Goal: Task Accomplishment & Management: Use online tool/utility

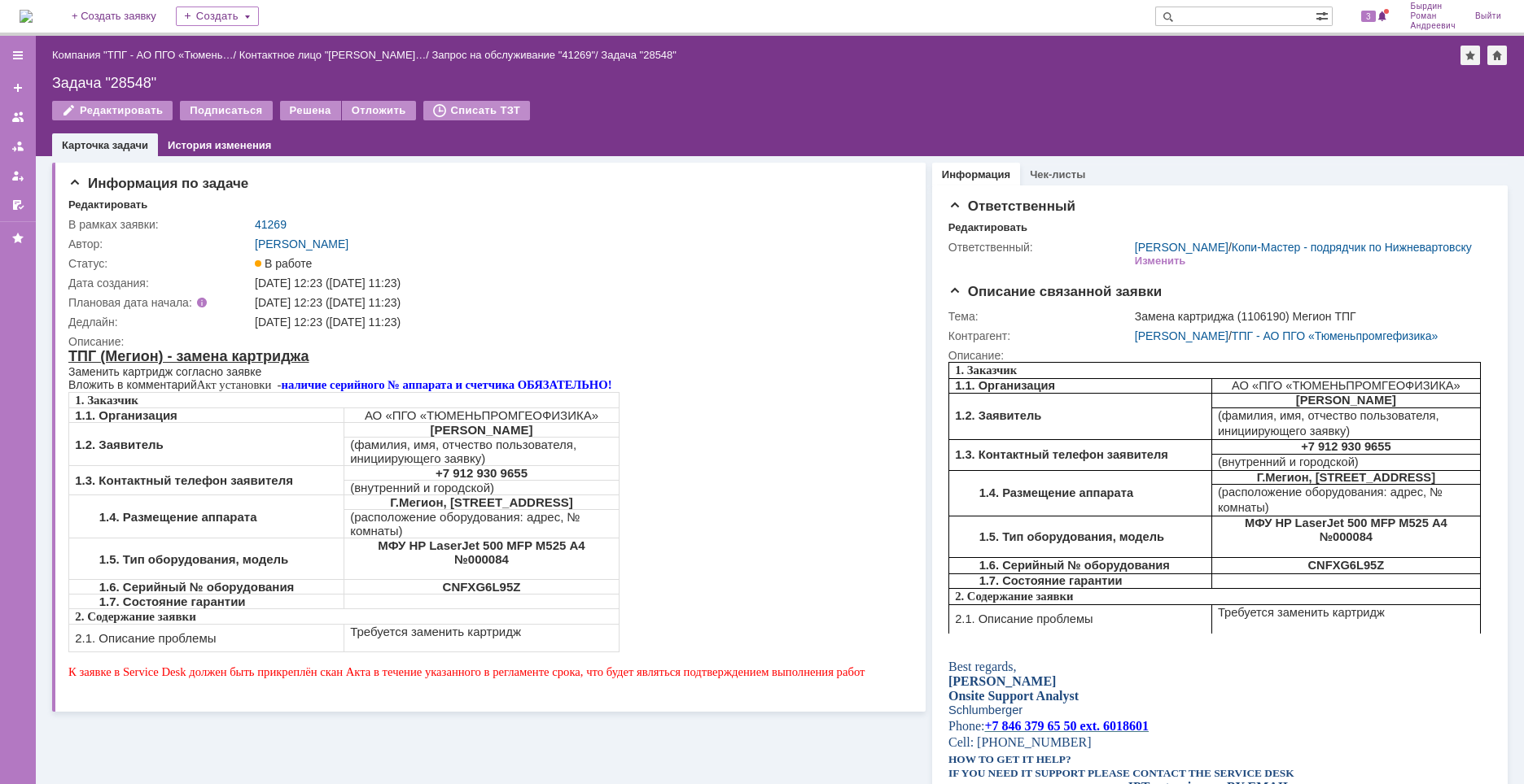
click at [33, 17] on img at bounding box center [26, 15] width 13 height 13
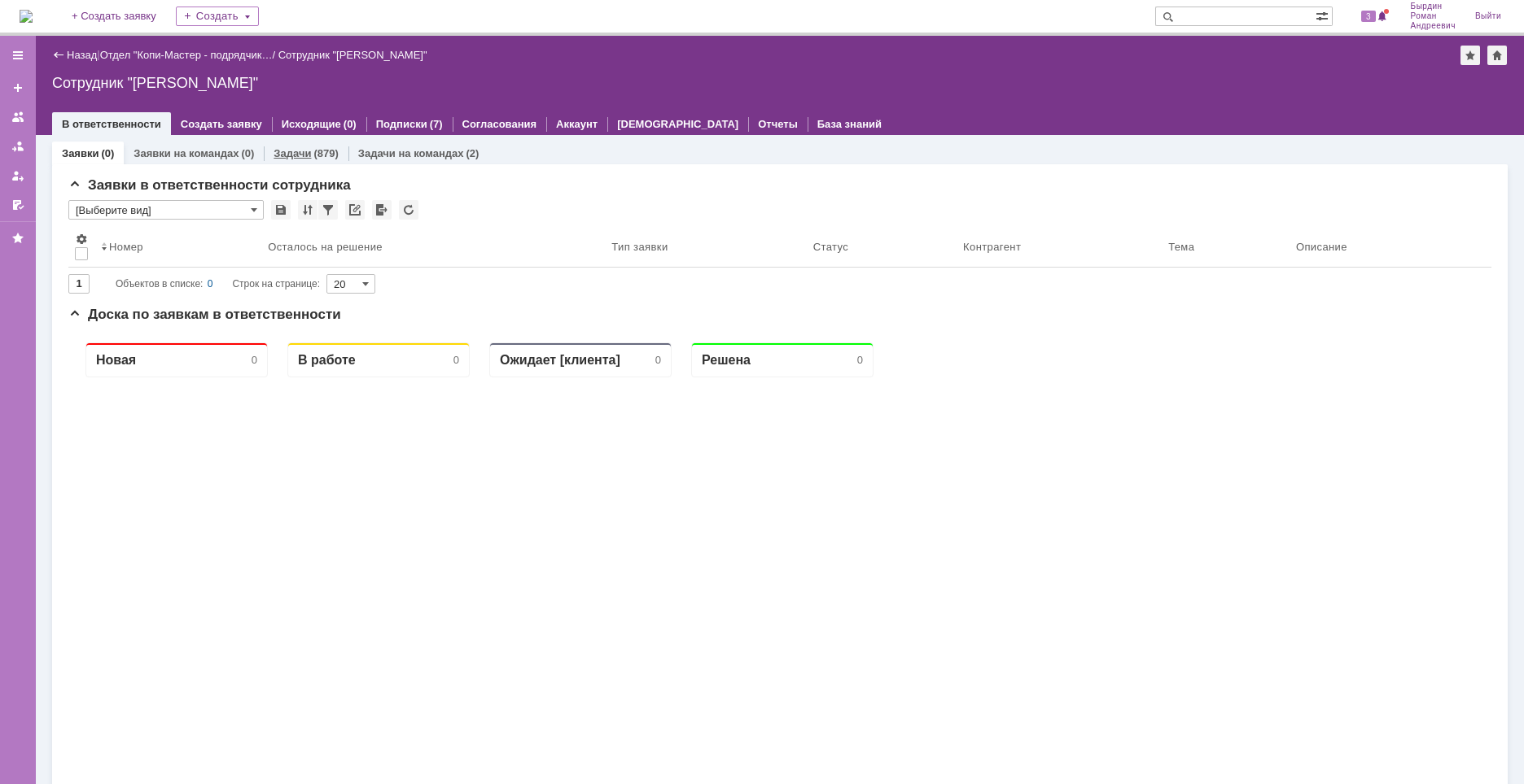
click at [312, 161] on div "Задачи (879)" at bounding box center [305, 153] width 83 height 23
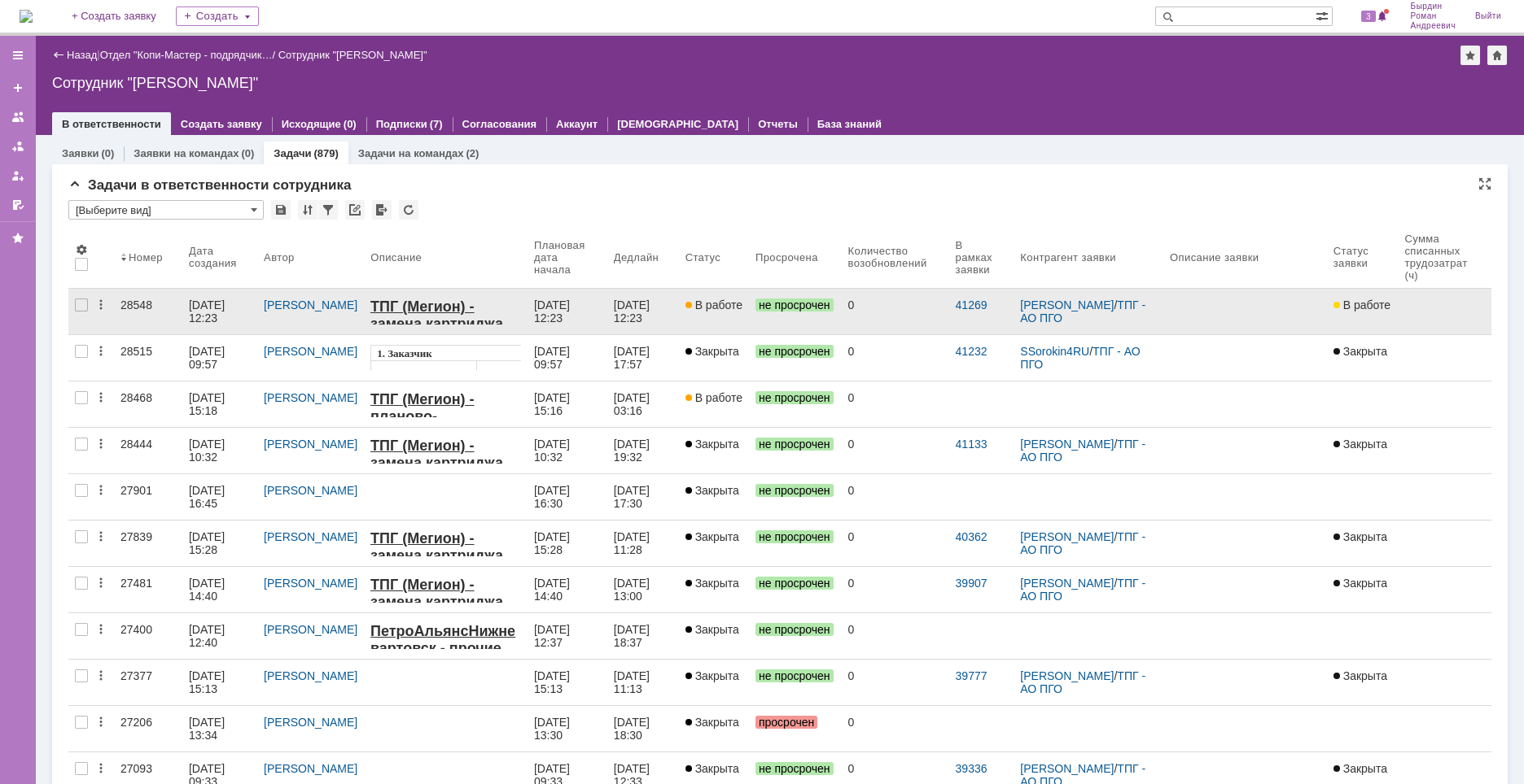
click at [207, 310] on div "[DATE] 12:23" at bounding box center [208, 311] width 39 height 26
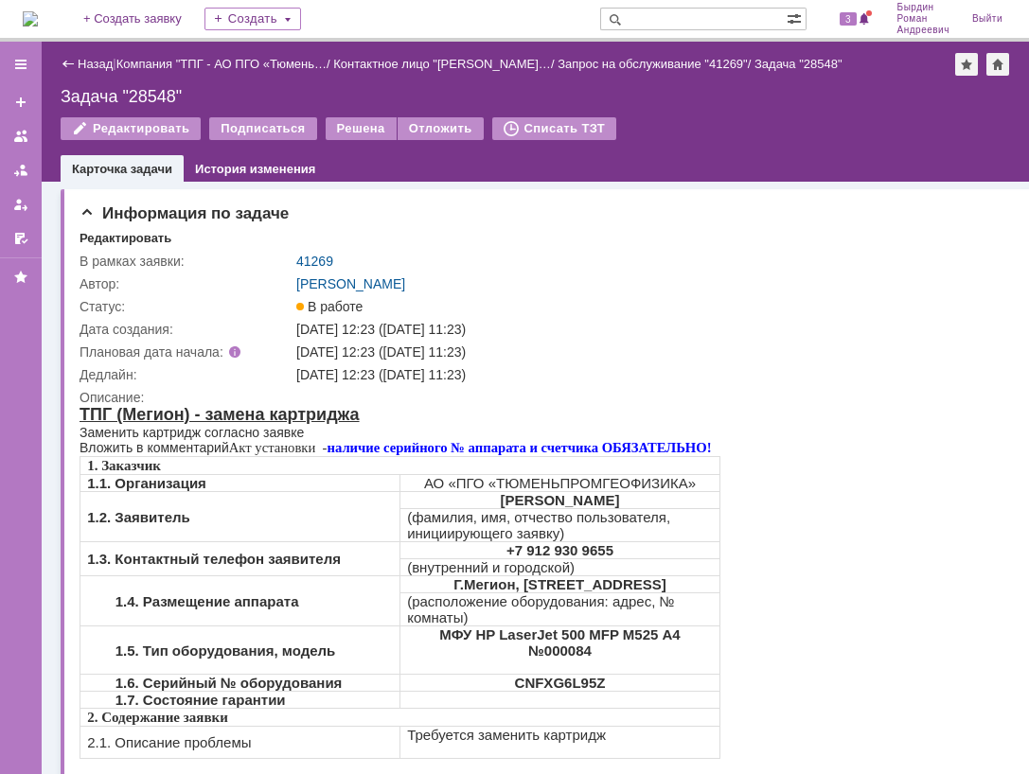
click at [315, 539] on td "1.2. Заявитель" at bounding box center [240, 517] width 320 height 50
drag, startPoint x: 434, startPoint y: 636, endPoint x: 668, endPoint y: 660, distance: 235.9
click at [668, 660] on td "МФУ HP LaserJet 500 MFP M525 А4 №000084" at bounding box center [559, 651] width 320 height 48
copy strong "МФУ HP LaserJet 500 MFP M525 А4 №000084"
click at [310, 585] on td "1.4. Размещение аппарата" at bounding box center [240, 601] width 320 height 50
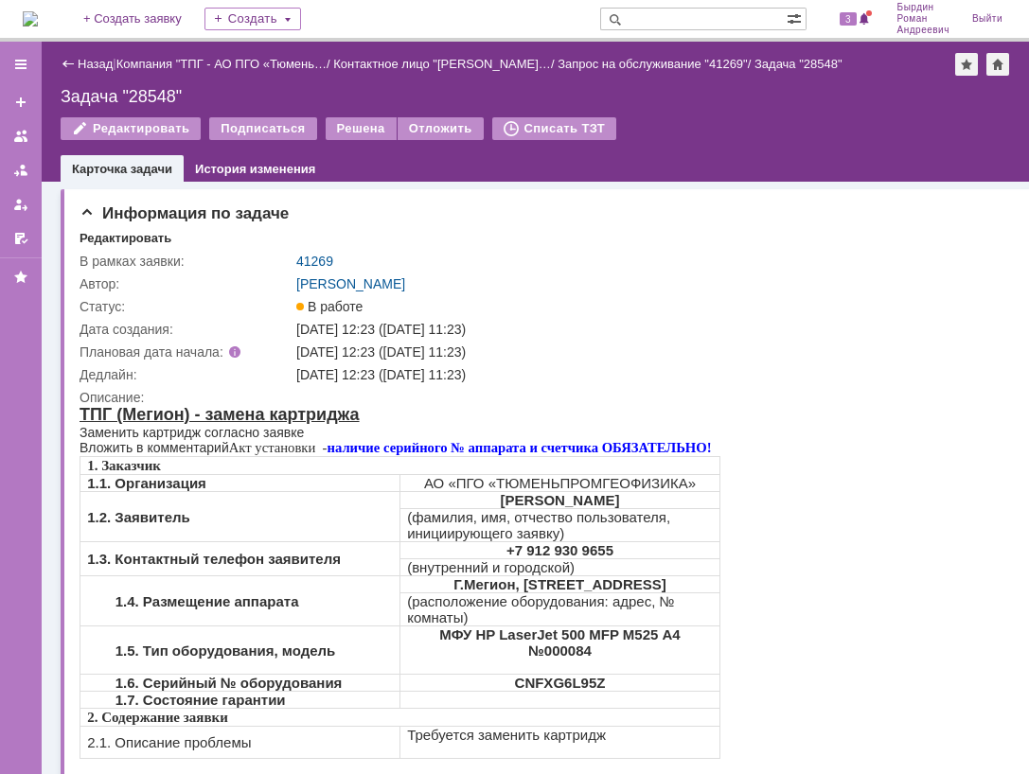
click at [543, 685] on strong "CNFXG6L95Z" at bounding box center [560, 683] width 91 height 16
copy strong "CNFXG6L95Z"
click at [372, 613] on td "1.4. Размещение аппарата" at bounding box center [240, 601] width 320 height 50
drag, startPoint x: 416, startPoint y: 580, endPoint x: 697, endPoint y: 586, distance: 281.2
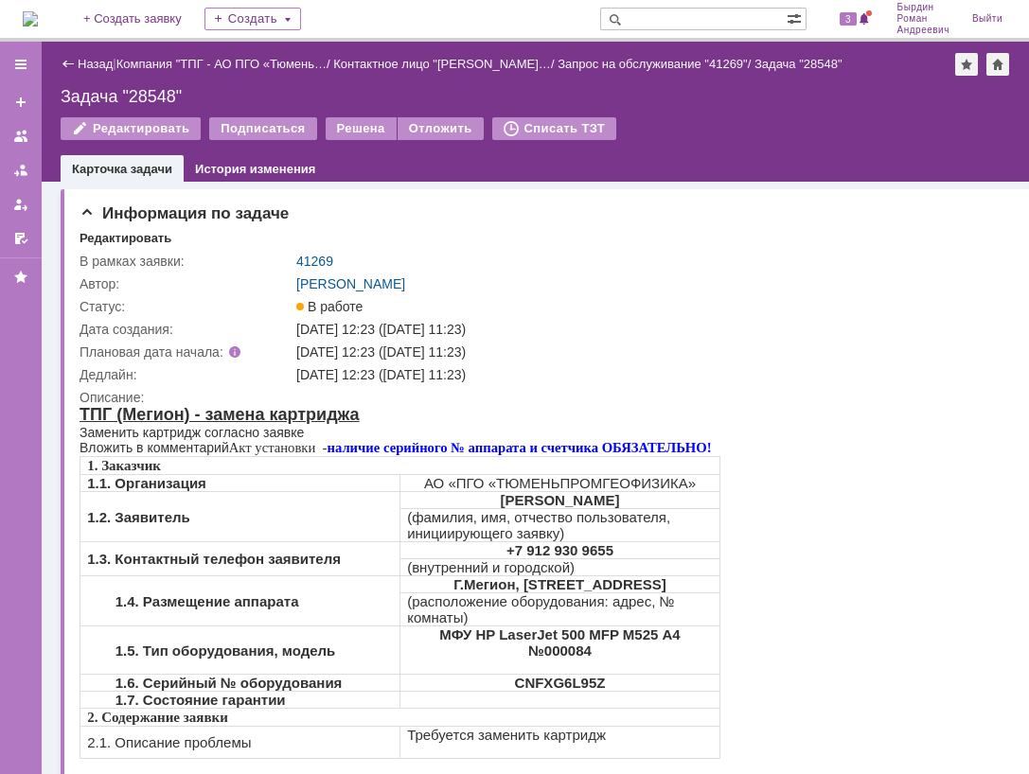
click at [697, 586] on p "Г.Мегион, [STREET_ADDRESS]" at bounding box center [560, 584] width 306 height 16
copy strong "Г.Мегион, [STREET_ADDRESS]"
click at [379, 585] on td "1.4. Размещение аппарата" at bounding box center [240, 601] width 320 height 50
drag, startPoint x: 404, startPoint y: 735, endPoint x: 627, endPoint y: 739, distance: 222.5
click at [627, 739] on td "Требуется заменить картридж" at bounding box center [559, 743] width 320 height 32
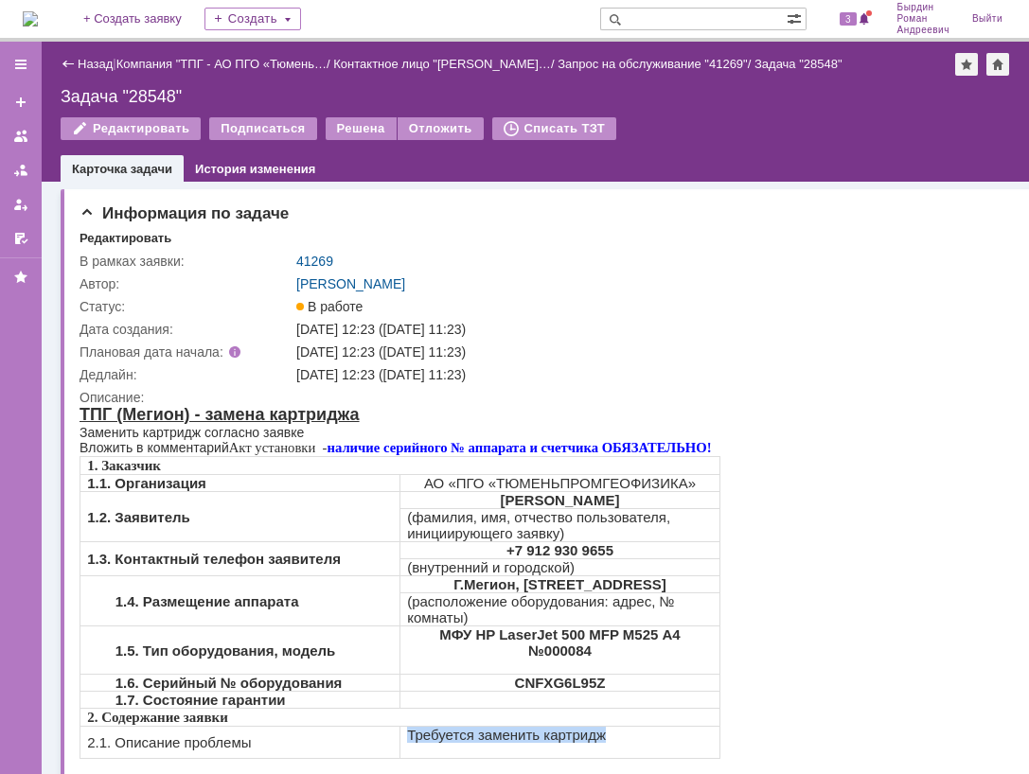
copy p "Требуется заменить картридж"
